Goal: Information Seeking & Learning: Learn about a topic

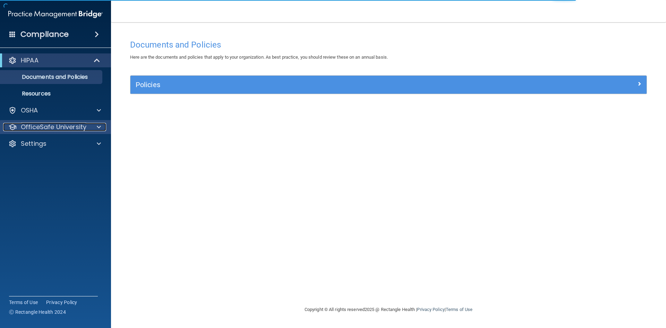
click at [65, 128] on p "OfficeSafe University" at bounding box center [54, 127] width 66 height 8
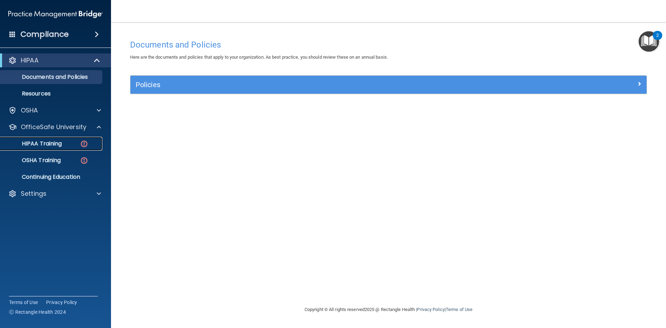
click at [62, 144] on div "HIPAA Training" at bounding box center [52, 143] width 95 height 7
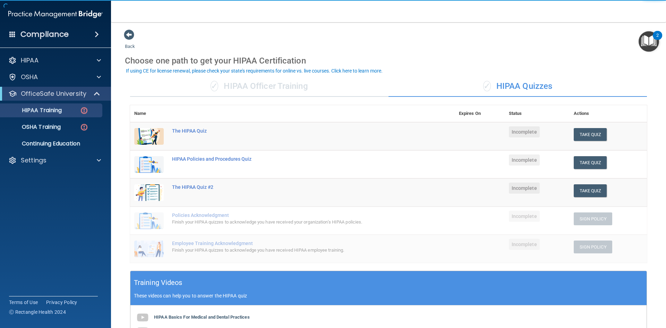
click at [217, 85] on span "✓" at bounding box center [215, 86] width 8 height 10
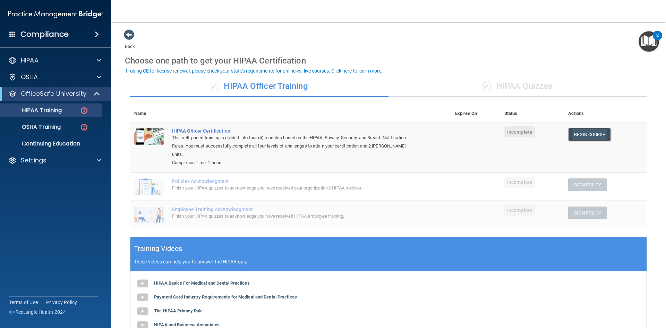
click at [576, 136] on link "Begin Course" at bounding box center [589, 134] width 42 height 13
